Goal: Information Seeking & Learning: Understand process/instructions

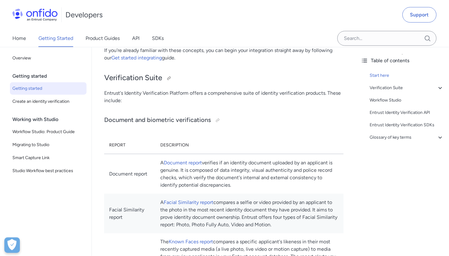
scroll to position [206, 0]
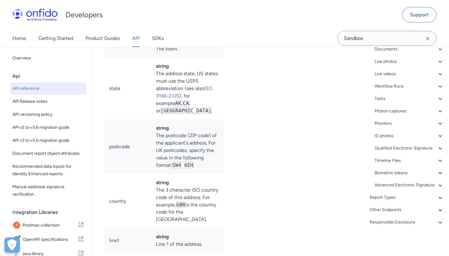
scroll to position [269, 0]
click at [379, 211] on div "Other Endpoints" at bounding box center [407, 210] width 74 height 7
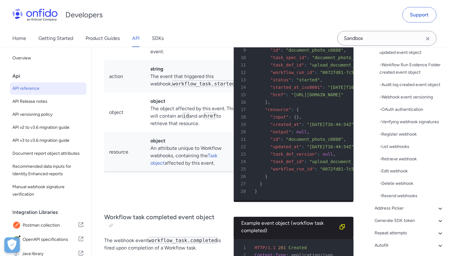
scroll to position [58302, 0]
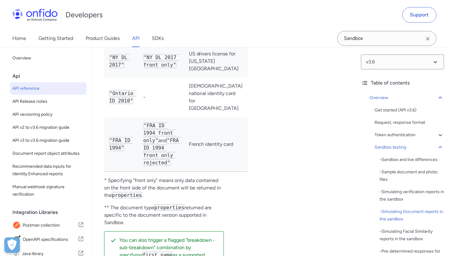
scroll to position [2236, 0]
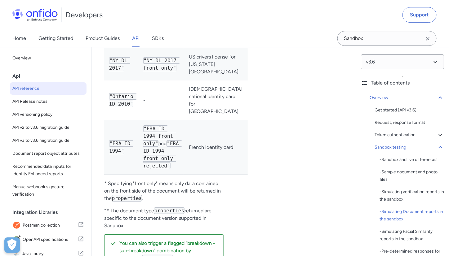
click at [397, 154] on div "Sandbox testing - Sandbox and live differences - Sample document and photo file…" at bounding box center [409, 223] width 69 height 159
click at [398, 149] on div "Sandbox testing" at bounding box center [409, 147] width 69 height 7
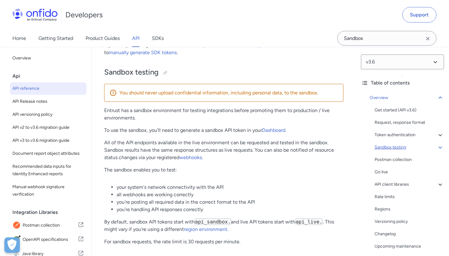
click at [397, 151] on div "Sandbox testing" at bounding box center [409, 147] width 69 height 7
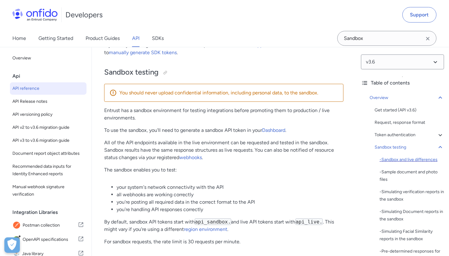
click at [399, 160] on div "- Sandbox and live differences" at bounding box center [412, 159] width 65 height 7
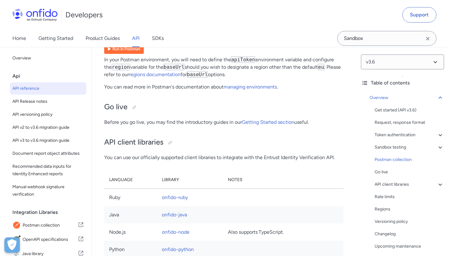
scroll to position [4700, 0]
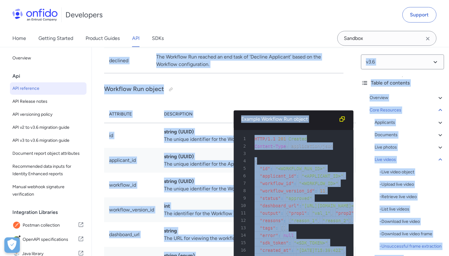
scroll to position [15832, 0]
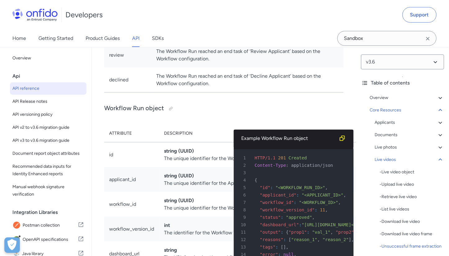
drag, startPoint x: 103, startPoint y: 128, endPoint x: 282, endPoint y: 162, distance: 181.8
